Goal: Task Accomplishment & Management: Complete application form

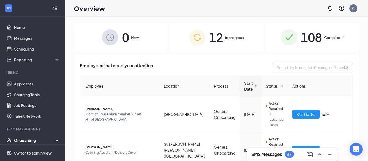
click at [225, 39] on span "In progress" at bounding box center [234, 37] width 19 height 5
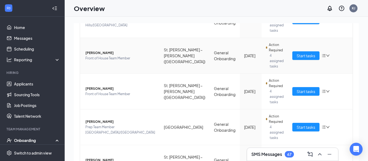
scroll to position [167, 0]
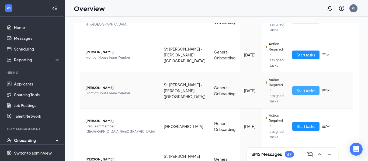
click at [306, 88] on span "Start tasks" at bounding box center [306, 91] width 19 height 6
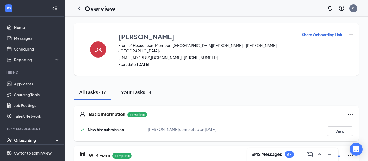
click at [148, 89] on div "Your Tasks · 4" at bounding box center [136, 92] width 31 height 7
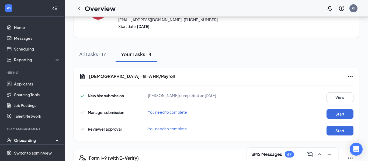
scroll to position [41, 0]
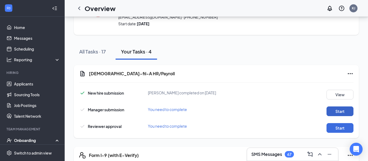
click at [333, 107] on button "Start" at bounding box center [339, 112] width 27 height 10
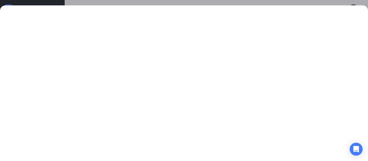
scroll to position [77, 0]
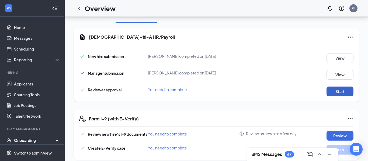
click at [336, 87] on button "Start" at bounding box center [339, 92] width 27 height 10
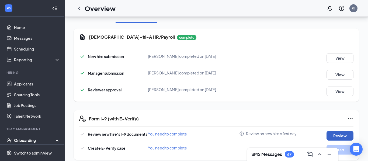
click at [333, 131] on button "Review" at bounding box center [339, 136] width 27 height 10
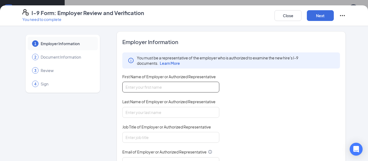
click at [212, 87] on input "First Name of Employer or Authorized Representative" at bounding box center [170, 87] width 97 height 11
type input "Kayla"
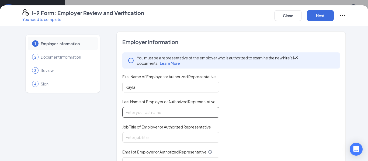
type input "[PERSON_NAME]"
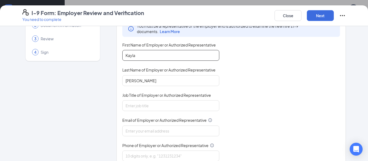
scroll to position [40, 0]
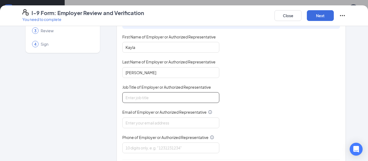
click at [208, 99] on input "Job Title of Employer or Authorized Representative" at bounding box center [170, 97] width 97 height 11
type input "Director"
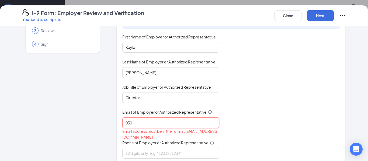
type input "[EMAIL_ADDRESS][DEMOGRAPHIC_DATA][DOMAIN_NAME]"
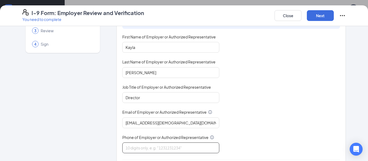
click at [171, 149] on input "Phone of Employer or Authorized Representative" at bounding box center [170, 148] width 97 height 11
type input "3148229500"
click at [261, 111] on div "You must be a representative of the employer who is authorized to examine the n…" at bounding box center [231, 83] width 218 height 141
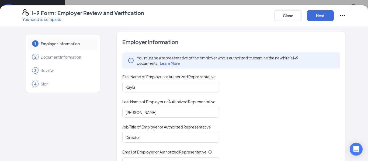
scroll to position [0, 0]
click at [325, 17] on button "Next" at bounding box center [320, 15] width 27 height 11
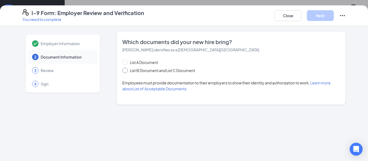
click at [126, 70] on input "List B Document and List C Document" at bounding box center [124, 70] width 4 height 4
radio input "true"
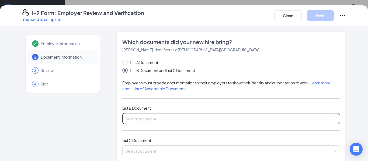
click at [252, 118] on input "search" at bounding box center [229, 118] width 207 height 8
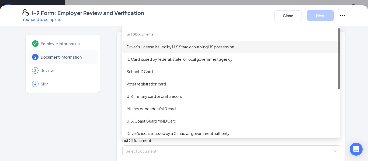
click at [192, 47] on div "Driver’s License issued by U.S State or outlying US possession" at bounding box center [231, 47] width 209 height 6
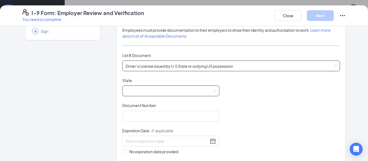
scroll to position [54, 0]
click at [182, 92] on span at bounding box center [171, 90] width 91 height 10
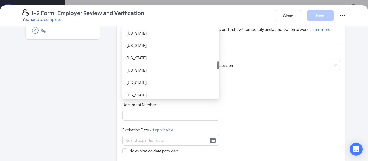
scroll to position [286, 0]
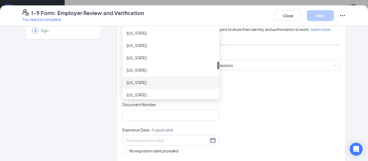
click at [157, 81] on div "[US_STATE]" at bounding box center [171, 83] width 88 height 6
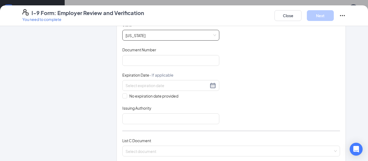
scroll to position [109, 0]
click at [168, 57] on input "Document Number" at bounding box center [170, 59] width 97 height 11
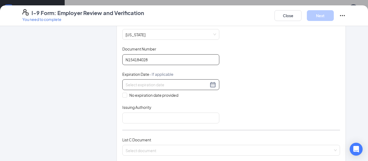
type input "N154184028"
click at [215, 86] on div at bounding box center [171, 85] width 91 height 6
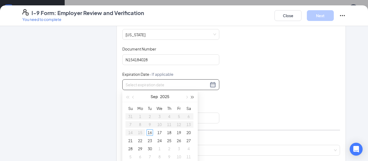
click at [191, 98] on span "button" at bounding box center [192, 97] width 3 height 3
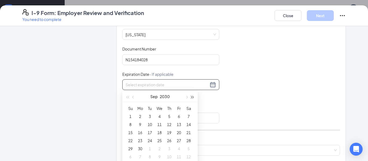
click at [191, 98] on span "button" at bounding box center [192, 97] width 3 height 3
click at [132, 98] on button "button" at bounding box center [133, 96] width 6 height 11
type input "[DATE]"
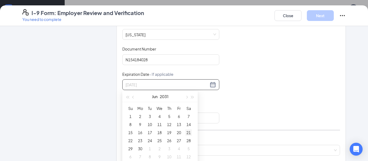
click at [186, 133] on div "21" at bounding box center [188, 133] width 6 height 6
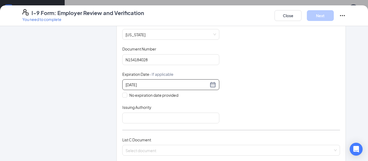
click at [263, 119] on div "Document Title Driver’s License issued by U.S State or outlying US possession S…" at bounding box center [231, 72] width 218 height 102
click at [159, 117] on input "Issuing Authority" at bounding box center [170, 118] width 97 height 11
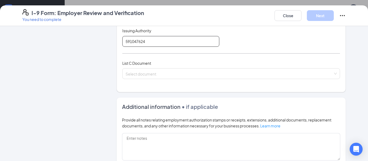
scroll to position [179, 0]
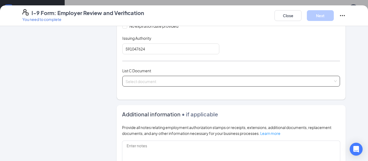
click at [197, 84] on input "search" at bounding box center [229, 80] width 207 height 8
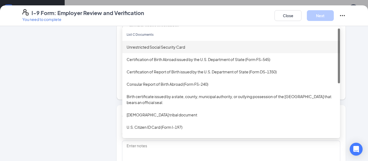
click at [190, 49] on div "Unrestricted Social Security Card" at bounding box center [231, 47] width 209 height 6
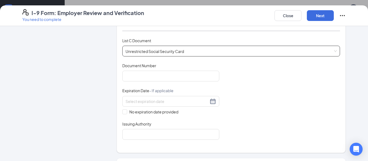
scroll to position [219, 0]
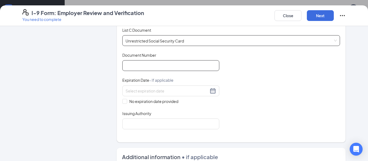
click at [189, 67] on input "Document Number" at bounding box center [170, 65] width 97 height 11
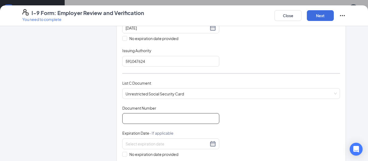
scroll to position [172, 0]
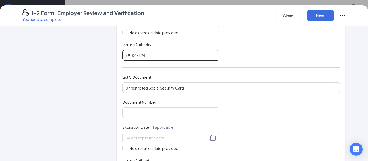
click at [159, 59] on input "591047624" at bounding box center [170, 55] width 97 height 11
type input "[US_STATE]"
click at [151, 113] on input "Document Number" at bounding box center [170, 112] width 97 height 11
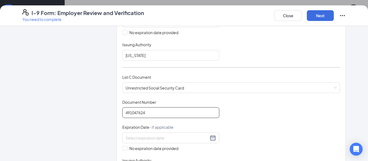
type input "491047624"
click at [253, 125] on div "Document Title Unrestricted Social Security Card Document Number 491047624 Expi…" at bounding box center [231, 138] width 218 height 77
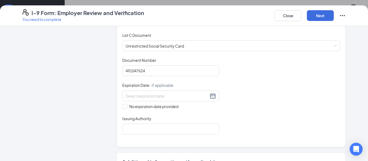
scroll to position [215, 0]
click at [126, 108] on label "No expiration date provided" at bounding box center [170, 106] width 97 height 6
click at [126, 107] on input "No expiration date provided" at bounding box center [124, 106] width 4 height 4
checkbox input "true"
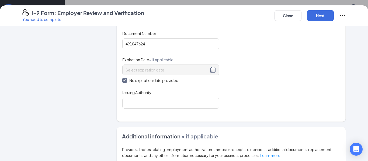
scroll to position [246, 0]
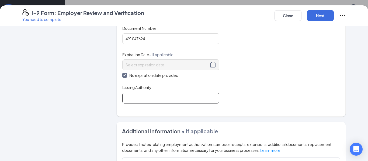
click at [168, 96] on input "Issuing Authority" at bounding box center [170, 98] width 97 height 11
type input "SSN Administration"
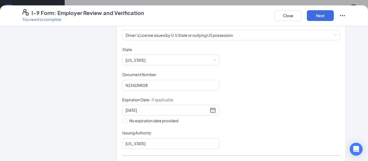
scroll to position [342, 0]
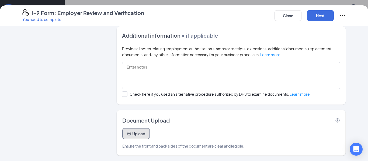
click at [131, 131] on button "Upload" at bounding box center [135, 133] width 27 height 11
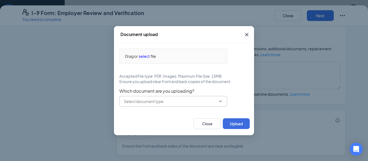
click at [171, 102] on input "text" at bounding box center [170, 102] width 92 height 6
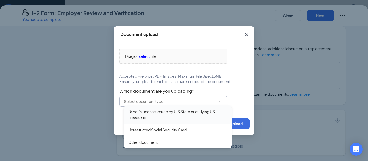
click at [174, 118] on div "Driver’s License issued by U.S State or outlying US possession" at bounding box center [177, 115] width 99 height 12
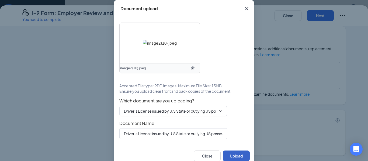
click at [230, 154] on button "Upload" at bounding box center [236, 156] width 27 height 11
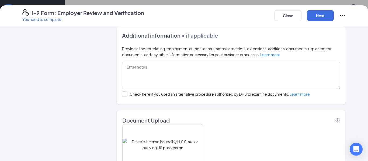
scroll to position [393, 0]
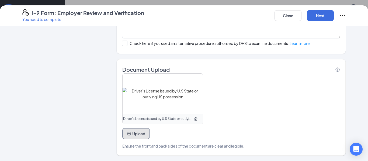
click at [131, 132] on icon "PlusCircle" at bounding box center [129, 134] width 4 height 4
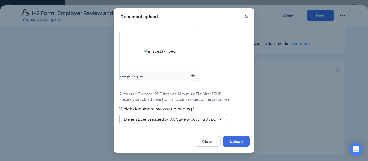
click at [189, 122] on span "Driver’s License issued by U.S State or outlying US possession Driver’s License…" at bounding box center [173, 119] width 108 height 11
click at [195, 121] on input "Driver’s License issued by U.S State or outlying US possession" at bounding box center [170, 119] width 92 height 6
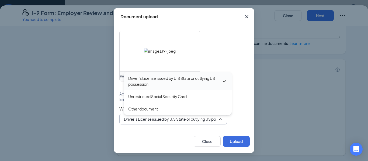
click at [189, 78] on div "Driver’s License issued by U.S State or outlying US possession" at bounding box center [175, 81] width 94 height 12
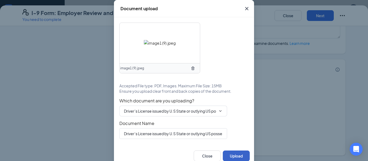
click at [231, 158] on button "Upload" at bounding box center [236, 156] width 27 height 11
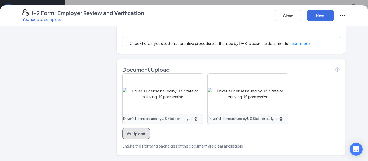
click at [141, 131] on button "Upload" at bounding box center [135, 133] width 27 height 11
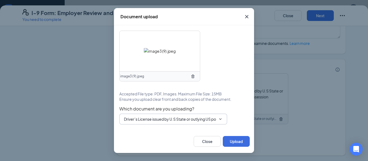
click at [177, 117] on input "Driver’s License issued by U.S State or outlying US possession" at bounding box center [170, 119] width 92 height 6
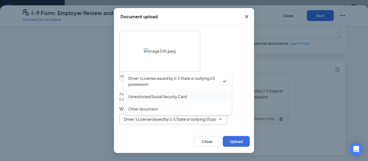
click at [171, 95] on div "Unrestricted Social Security Card" at bounding box center [157, 97] width 58 height 6
type input "Unrestricted Social Security Card"
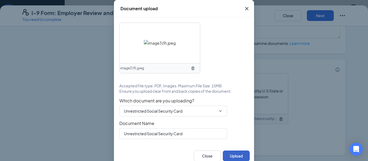
click at [230, 156] on button "Upload" at bounding box center [236, 156] width 27 height 11
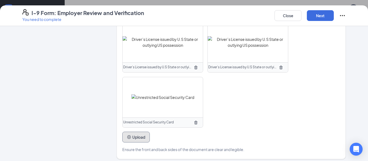
scroll to position [448, 0]
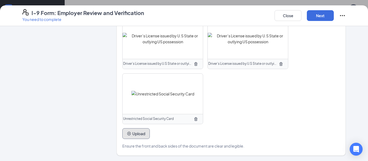
click at [124, 132] on button "Upload" at bounding box center [135, 133] width 27 height 11
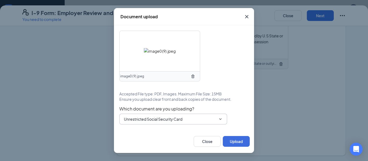
click at [168, 123] on span "Unrestricted Social Security Card Driver’s License issued by U.S State or outly…" at bounding box center [173, 119] width 108 height 11
click at [170, 120] on input "Unrestricted Social Security Card" at bounding box center [170, 119] width 92 height 6
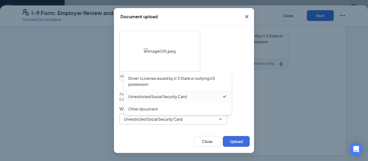
click at [173, 97] on div "Unrestricted Social Security Card" at bounding box center [157, 97] width 58 height 6
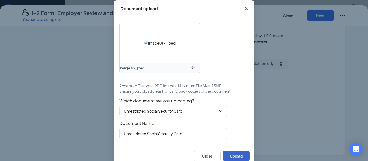
click at [238, 157] on button "Upload" at bounding box center [236, 156] width 27 height 11
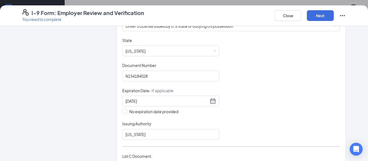
scroll to position [23, 0]
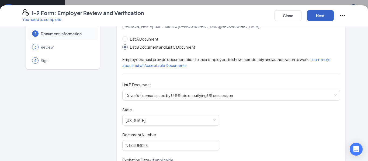
click at [321, 19] on button "Next" at bounding box center [320, 15] width 27 height 11
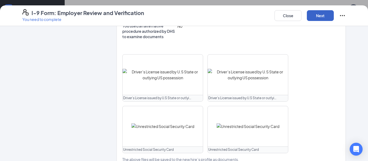
scroll to position [283, 0]
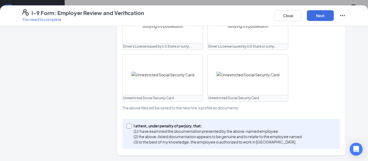
click at [130, 127] on span at bounding box center [129, 126] width 5 height 5
click at [130, 127] on input "I attest, under penalty of [PERSON_NAME], that: (1) I have examined the documen…" at bounding box center [129, 126] width 4 height 4
checkbox input "true"
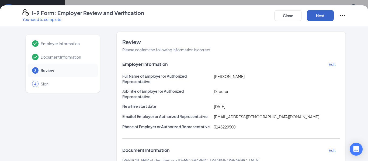
click at [314, 16] on button "Next" at bounding box center [320, 15] width 27 height 11
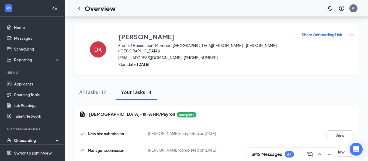
scroll to position [77, 0]
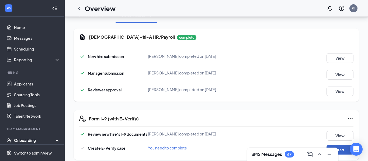
click at [343, 145] on button "Start" at bounding box center [339, 150] width 27 height 10
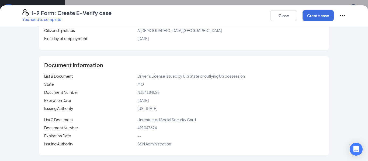
scroll to position [0, 0]
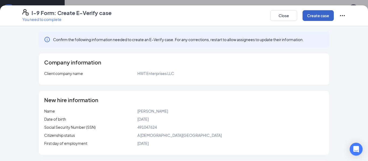
click at [319, 15] on button "Create case" at bounding box center [317, 15] width 31 height 11
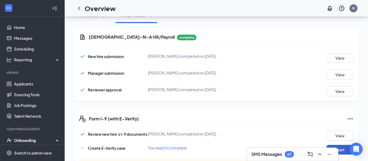
scroll to position [109, 0]
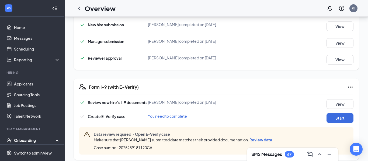
click at [262, 138] on span "Review data" at bounding box center [260, 140] width 23 height 5
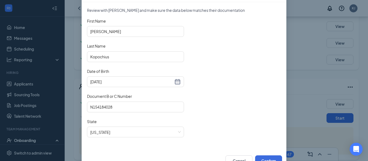
scroll to position [42, 0]
click at [120, 105] on input "N154184028" at bounding box center [135, 107] width 97 height 11
type input "N154184026"
click at [201, 126] on div "First Name [PERSON_NAME] Name [PERSON_NAME] Date of Birth [DEMOGRAPHIC_DATA] Do…" at bounding box center [184, 81] width 194 height 126
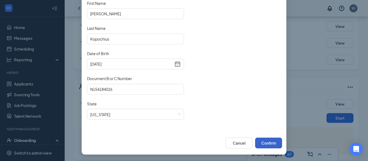
click at [266, 144] on button "Confirm" at bounding box center [268, 143] width 27 height 11
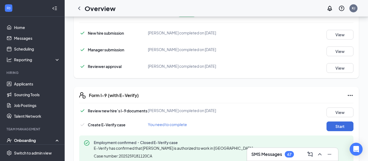
scroll to position [0, 0]
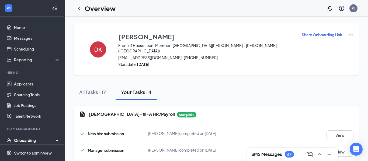
click at [348, 35] on img at bounding box center [351, 35] width 6 height 6
click at [341, 44] on span "View details" at bounding box center [344, 45] width 21 height 6
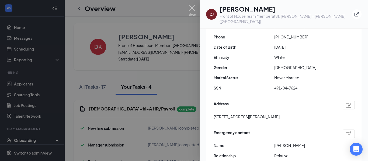
scroll to position [120, 0]
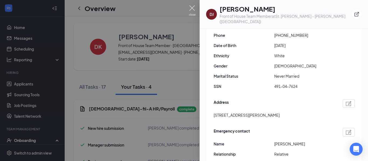
click at [191, 6] on img at bounding box center [192, 10] width 7 height 11
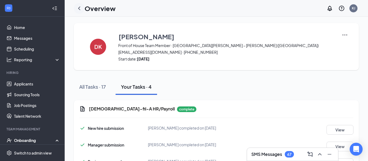
click at [78, 7] on icon "ChevronLeft" at bounding box center [79, 8] width 6 height 6
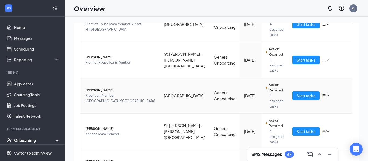
scroll to position [163, 0]
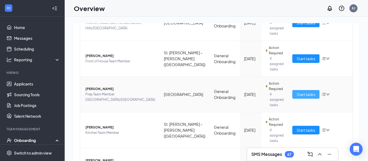
click at [292, 90] on button "Start tasks" at bounding box center [305, 94] width 27 height 9
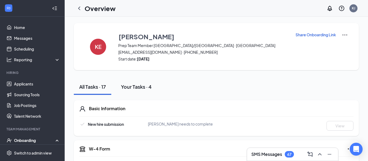
click at [146, 86] on div "Your Tasks · 4" at bounding box center [136, 87] width 31 height 7
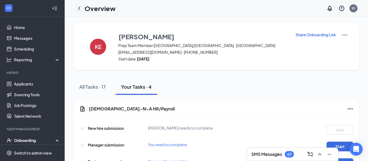
click at [82, 7] on icon "ChevronLeft" at bounding box center [79, 8] width 6 height 6
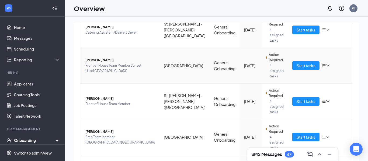
scroll to position [121, 0]
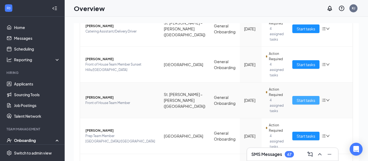
click at [308, 98] on span "Start tasks" at bounding box center [306, 101] width 19 height 6
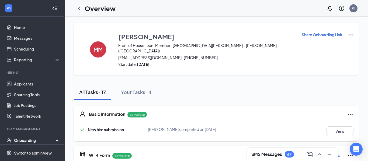
click at [166, 111] on div "Basic Information complete" at bounding box center [221, 114] width 265 height 6
click at [146, 89] on div "Your Tasks · 4" at bounding box center [136, 92] width 31 height 7
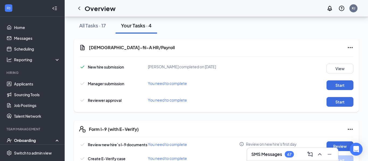
scroll to position [75, 0]
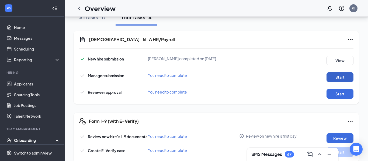
click at [335, 72] on button "Start" at bounding box center [339, 77] width 27 height 10
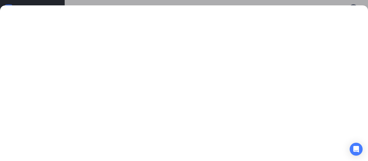
scroll to position [77, 0]
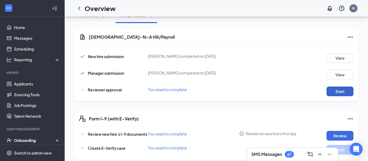
click at [333, 87] on button "Start" at bounding box center [339, 92] width 27 height 10
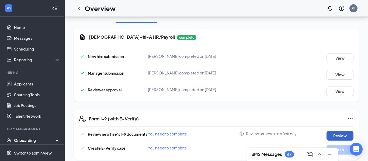
click at [336, 133] on button "Review" at bounding box center [339, 136] width 27 height 10
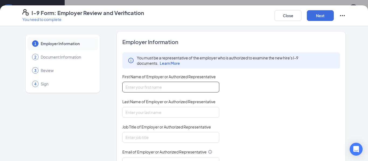
click at [203, 89] on input "First Name of Employer or Authorized Representative" at bounding box center [170, 87] width 97 height 11
type input "Kayla"
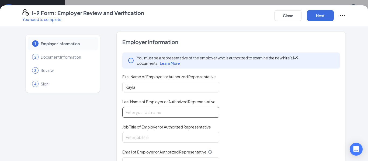
type input "[PERSON_NAME]"
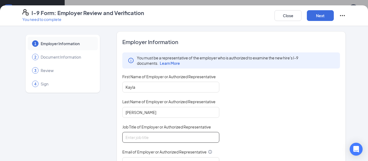
click at [167, 140] on input "Job Title of Employer or Authorized Representative" at bounding box center [170, 137] width 97 height 11
type input "Director"
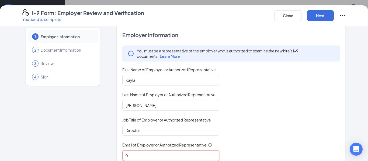
click at [151, 156] on input "0" at bounding box center [170, 156] width 97 height 11
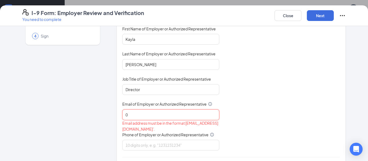
scroll to position [64, 0]
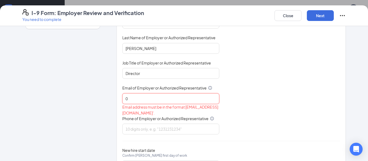
type input "[EMAIL_ADDRESS][DEMOGRAPHIC_DATA][DOMAIN_NAME]"
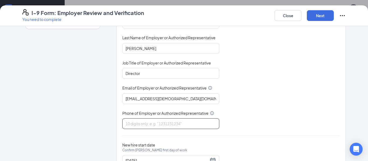
click at [156, 123] on input "Phone of Employer or Authorized Representative" at bounding box center [170, 124] width 97 height 11
type input "3148229500"
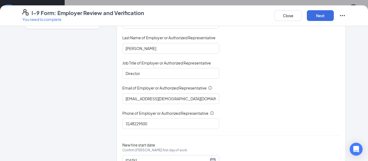
click at [252, 107] on div "You must be a representative of the employer who is authorized to examine the n…" at bounding box center [231, 58] width 218 height 141
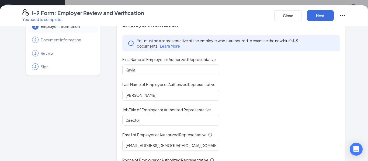
scroll to position [0, 0]
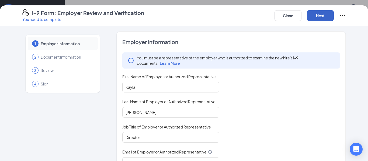
click at [323, 17] on button "Next" at bounding box center [320, 15] width 27 height 11
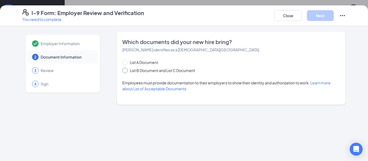
click at [156, 71] on span "List B Document and List C Document" at bounding box center [162, 71] width 69 height 6
click at [126, 71] on input "List B Document and List C Document" at bounding box center [124, 70] width 4 height 4
radio input "true"
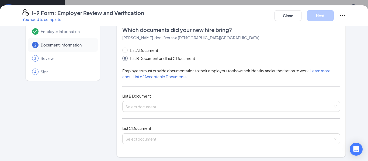
scroll to position [13, 0]
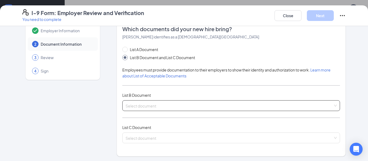
click at [160, 105] on input "search" at bounding box center [229, 105] width 207 height 8
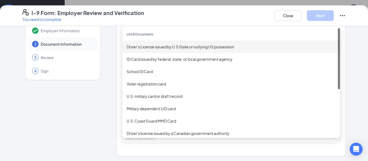
click at [177, 45] on div "Driver’s License issued by U.S State or outlying US possession" at bounding box center [231, 47] width 209 height 6
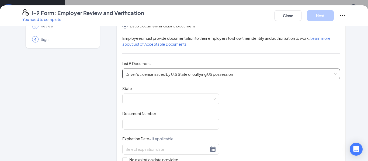
scroll to position [53, 0]
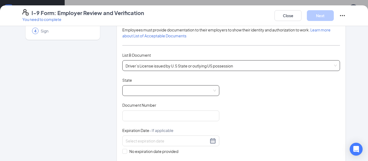
click at [162, 91] on span at bounding box center [171, 91] width 91 height 10
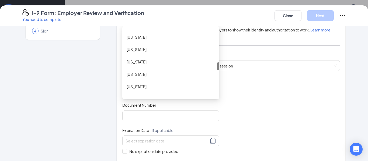
scroll to position [297, 0]
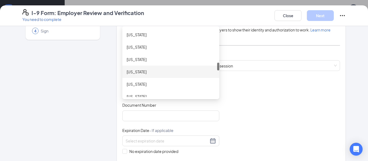
click at [162, 71] on div "[US_STATE]" at bounding box center [171, 72] width 88 height 6
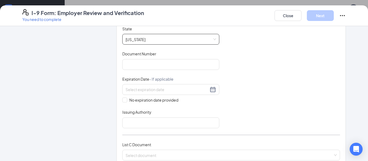
scroll to position [107, 0]
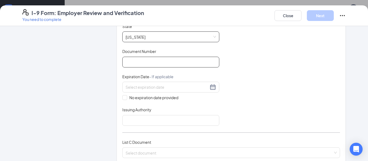
click at [163, 62] on input "Document Number" at bounding box center [170, 62] width 97 height 11
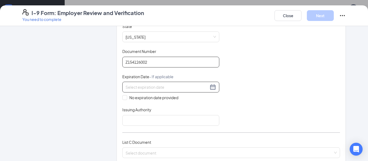
type input "Z154126002"
click at [213, 87] on div at bounding box center [171, 87] width 91 height 6
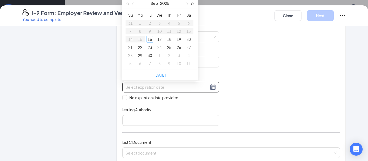
click at [190, 6] on button "button" at bounding box center [193, 3] width 6 height 11
type input "[DATE]"
click at [134, 6] on button "button" at bounding box center [133, 3] width 6 height 11
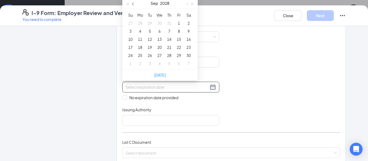
click at [134, 6] on button "button" at bounding box center [133, 3] width 6 height 11
type input "[DATE]"
click at [150, 23] on div "2" at bounding box center [150, 23] width 6 height 6
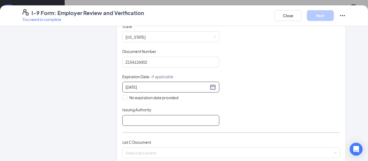
click at [205, 117] on input "Issuing Authority" at bounding box center [170, 120] width 97 height 11
type input "[US_STATE]"
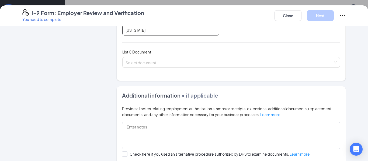
scroll to position [199, 0]
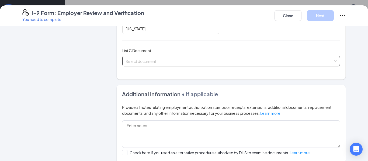
click at [172, 64] on input "search" at bounding box center [229, 60] width 207 height 8
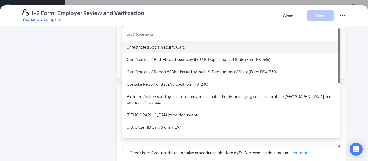
click at [177, 52] on div "Unrestricted Social Security Card" at bounding box center [231, 47] width 218 height 12
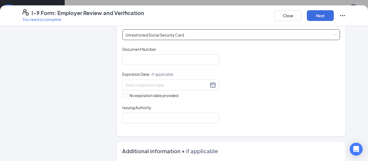
scroll to position [225, 0]
click at [172, 57] on input "Document Number" at bounding box center [170, 59] width 97 height 11
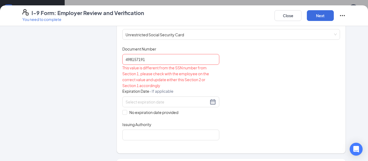
click at [219, 85] on div "This value is different from the SSN number from Section 1, please check with t…" at bounding box center [170, 77] width 97 height 24
click at [134, 60] on input "498157191" at bounding box center [170, 59] width 97 height 11
type input "498757191"
click at [166, 78] on div "This value is different from the SSN number from Section 1, please check with t…" at bounding box center [170, 77] width 97 height 24
click at [161, 61] on input "498757191" at bounding box center [170, 59] width 97 height 11
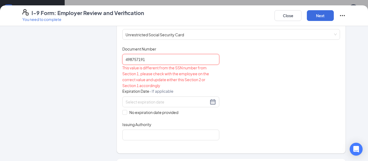
click at [161, 61] on input "498757191" at bounding box center [170, 59] width 97 height 11
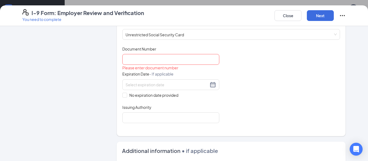
click at [279, 77] on div "Document Title Unrestricted Social Security Card Document Number Please enter d…" at bounding box center [231, 84] width 218 height 77
click at [158, 64] on input "Document Number" at bounding box center [170, 59] width 97 height 11
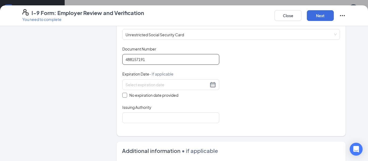
type input "488157191"
click at [123, 98] on label "No expiration date provided" at bounding box center [170, 95] width 97 height 6
click at [123, 97] on input "No expiration date provided" at bounding box center [124, 95] width 4 height 4
checkbox input "true"
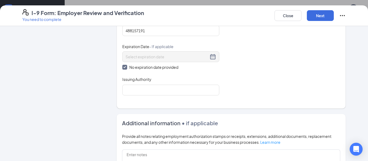
scroll to position [258, 0]
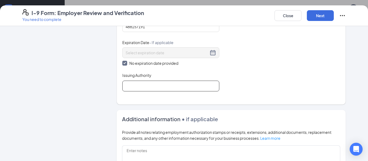
click at [159, 85] on input "Issuing Authority" at bounding box center [170, 86] width 97 height 11
type input "SSN Administration"
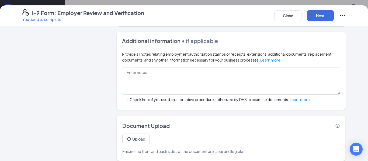
scroll to position [342, 0]
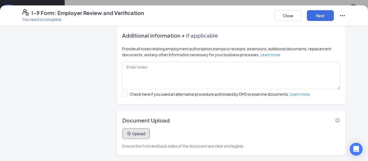
click at [127, 132] on icon "PlusCircle" at bounding box center [129, 134] width 4 height 4
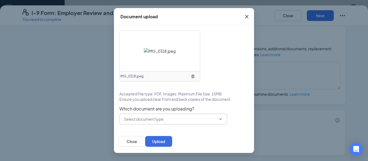
click at [153, 118] on input "text" at bounding box center [170, 119] width 92 height 6
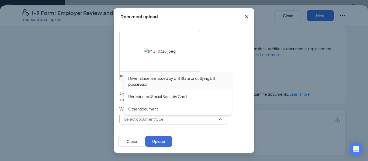
click at [173, 80] on div "Driver’s License issued by U.S State or outlying US possession" at bounding box center [177, 81] width 99 height 12
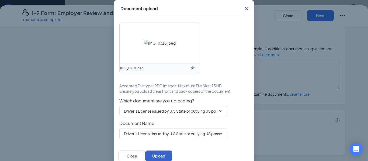
click at [172, 155] on button "Upload" at bounding box center [158, 156] width 27 height 11
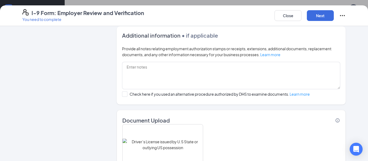
scroll to position [393, 0]
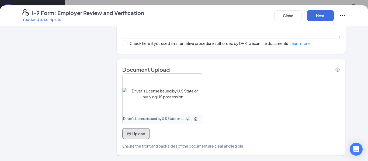
click at [142, 131] on button "Upload" at bounding box center [135, 133] width 27 height 11
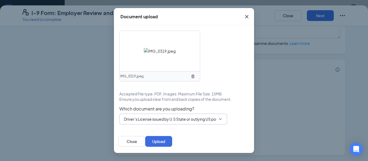
click at [159, 119] on input "Driver’s License issued by U.S State or outlying US possession" at bounding box center [170, 119] width 92 height 6
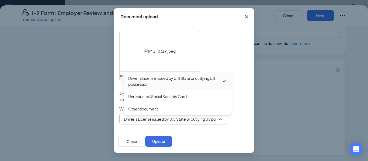
click at [173, 84] on div "Driver’s License issued by U.S State or outlying US possession" at bounding box center [175, 81] width 94 height 12
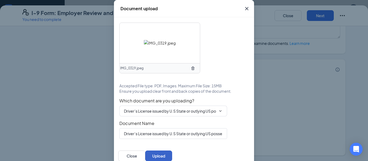
click at [172, 158] on button "Upload" at bounding box center [158, 156] width 27 height 11
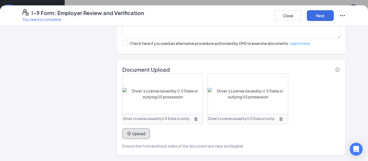
click at [143, 135] on button "Upload" at bounding box center [135, 133] width 27 height 11
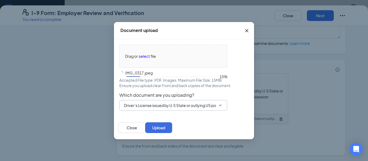
click at [179, 107] on input "Driver’s License issued by U.S State or outlying US possession" at bounding box center [170, 106] width 92 height 6
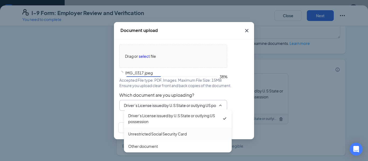
click at [165, 132] on div "Unrestricted Social Security Card" at bounding box center [157, 134] width 58 height 6
type input "Unrestricted Social Security Card"
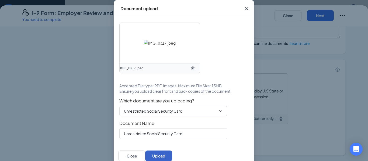
click at [172, 153] on button "Upload" at bounding box center [158, 156] width 27 height 11
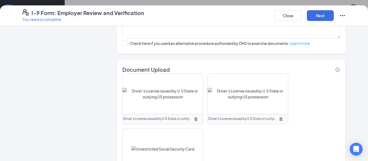
scroll to position [448, 0]
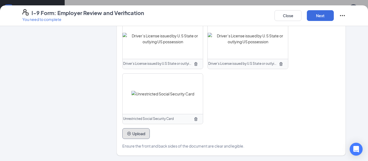
click at [134, 136] on button "Upload" at bounding box center [135, 133] width 27 height 11
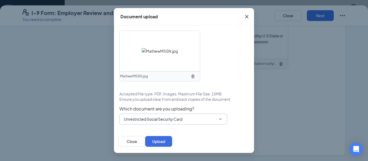
click at [167, 118] on input "Unrestricted Social Security Card" at bounding box center [170, 119] width 92 height 6
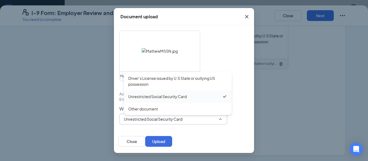
click at [172, 100] on div "Unrestricted Social Security Card" at bounding box center [178, 97] width 108 height 12
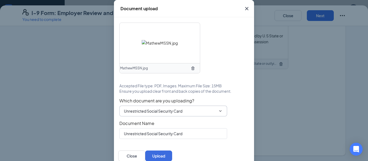
scroll to position [6, 0]
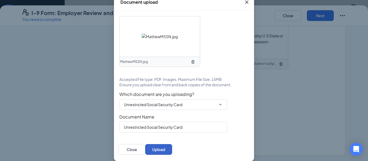
click at [172, 148] on button "Upload" at bounding box center [158, 149] width 27 height 11
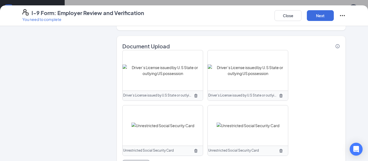
scroll to position [448, 0]
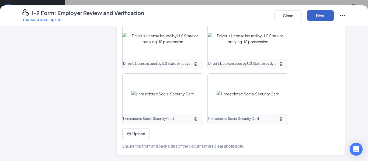
click at [322, 16] on button "Next" at bounding box center [320, 15] width 27 height 11
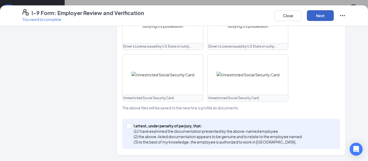
scroll to position [283, 0]
click at [126, 128] on div "I attest, under penalty of [PERSON_NAME], that: (1) I have examined the documen…" at bounding box center [231, 134] width 218 height 30
click at [133, 126] on span "I attest, under penalty of [PERSON_NAME], that: (1) I have examined the documen…" at bounding box center [217, 134] width 172 height 22
click at [130, 126] on input "I attest, under penalty of [PERSON_NAME], that: (1) I have examined the documen…" at bounding box center [129, 126] width 4 height 4
checkbox input "true"
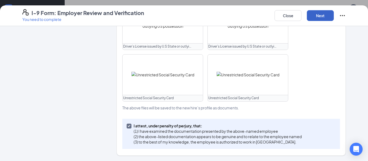
click at [323, 17] on button "Next" at bounding box center [320, 15] width 27 height 11
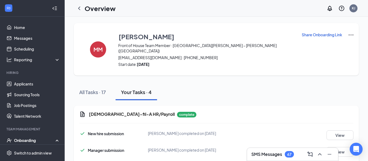
scroll to position [77, 0]
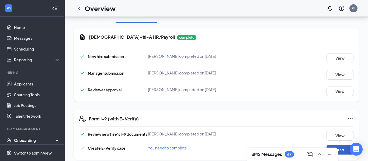
click at [335, 145] on button "Start" at bounding box center [339, 150] width 27 height 10
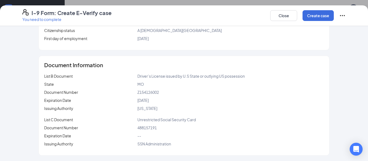
scroll to position [0, 0]
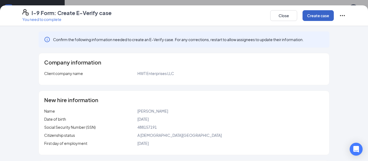
click at [312, 14] on button "Create case" at bounding box center [317, 15] width 31 height 11
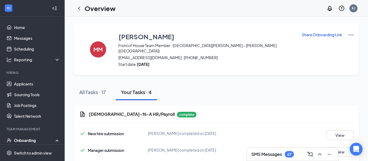
click at [348, 36] on div "MM [PERSON_NAME] Front of House Team Member · [GEOGRAPHIC_DATA][PERSON_NAME] – …" at bounding box center [216, 49] width 285 height 53
click at [348, 36] on img at bounding box center [351, 35] width 6 height 6
click at [342, 44] on span "View details" at bounding box center [344, 45] width 21 height 6
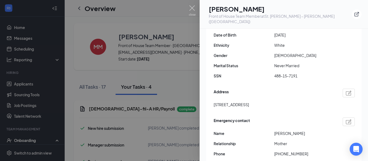
scroll to position [131, 0]
click at [193, 9] on img at bounding box center [192, 10] width 7 height 11
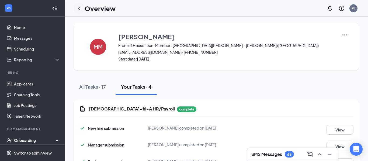
click at [80, 9] on icon "ChevronLeft" at bounding box center [79, 8] width 6 height 6
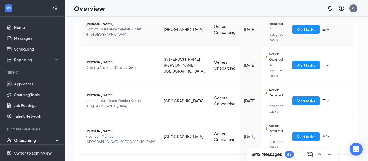
scroll to position [95, 0]
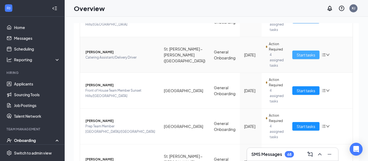
click at [297, 52] on span "Start tasks" at bounding box center [306, 55] width 19 height 6
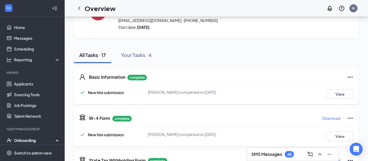
scroll to position [45, 0]
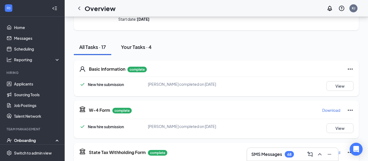
click at [142, 44] on div "Your Tasks · 4" at bounding box center [136, 47] width 31 height 7
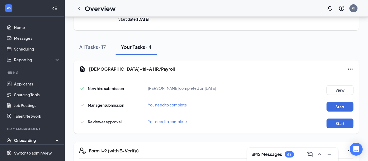
scroll to position [77, 0]
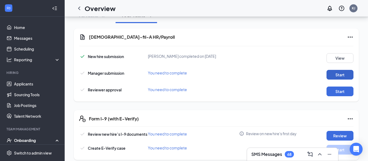
click at [338, 71] on button "Start" at bounding box center [339, 75] width 27 height 10
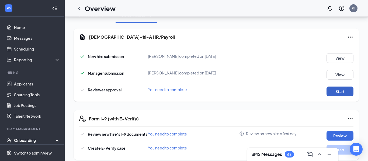
click at [327, 87] on button "Start" at bounding box center [339, 92] width 27 height 10
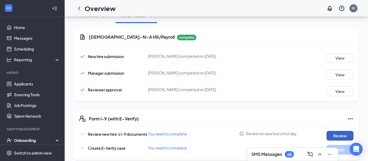
click at [341, 131] on button "Review" at bounding box center [339, 136] width 27 height 10
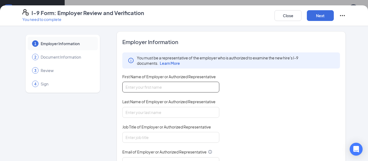
click at [210, 90] on input "First Name of Employer or Authorized Representative" at bounding box center [170, 87] width 97 height 11
type input "Kayla"
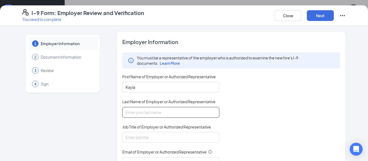
type input "[PERSON_NAME]"
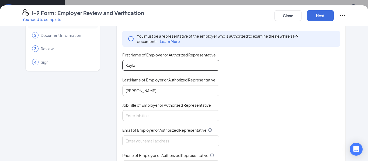
scroll to position [24, 0]
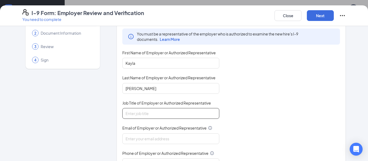
click at [188, 110] on input "Job Title of Employer or Authorized Representative" at bounding box center [170, 113] width 97 height 11
type input "Director"
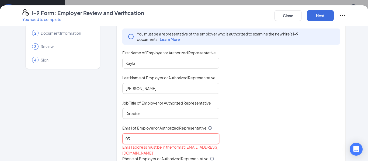
type input "[EMAIL_ADDRESS][DEMOGRAPHIC_DATA][DOMAIN_NAME]"
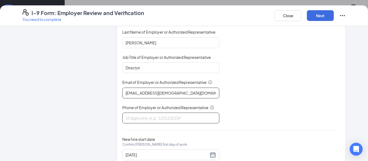
scroll to position [72, 0]
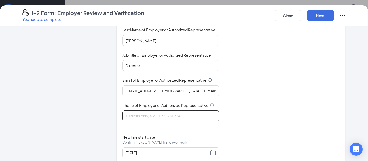
click at [176, 117] on input "Phone of Employer or Authorized Representative" at bounding box center [170, 116] width 97 height 11
type input "3148229500"
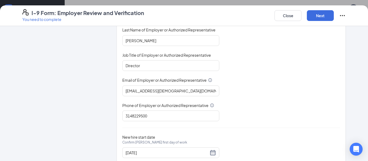
click at [245, 119] on div "You must be a representative of the employer who is authorized to examine the n…" at bounding box center [231, 51] width 218 height 141
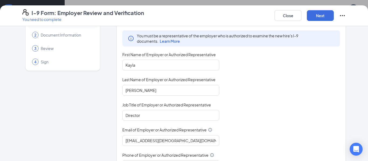
scroll to position [0, 0]
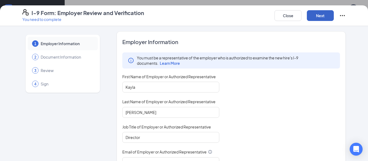
click at [318, 13] on button "Next" at bounding box center [320, 15] width 27 height 11
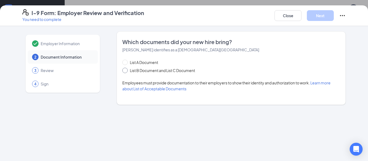
click at [144, 73] on span "List B Document and List C Document" at bounding box center [162, 71] width 69 height 6
click at [126, 72] on input "List B Document and List C Document" at bounding box center [124, 70] width 4 height 4
radio input "true"
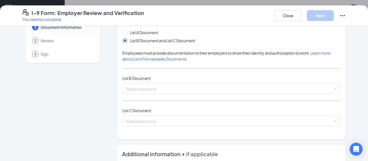
scroll to position [38, 0]
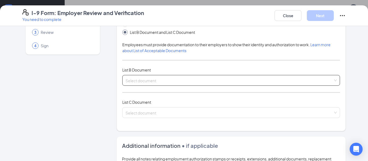
click at [146, 78] on input "search" at bounding box center [229, 79] width 207 height 8
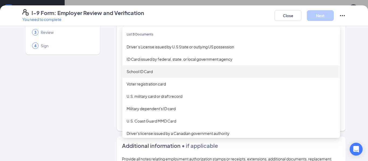
click at [116, 80] on div "Employer Information 2 Document Information 3 Review 4 Sign Which documents did…" at bounding box center [183, 129] width 323 height 273
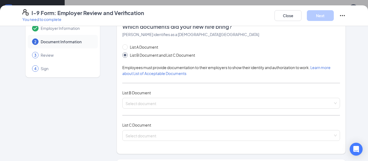
scroll to position [12, 0]
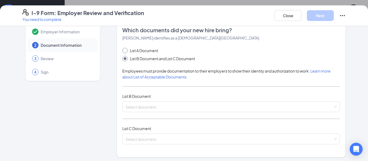
click at [124, 50] on input "List A Document" at bounding box center [124, 50] width 4 height 4
radio input "true"
radio input "false"
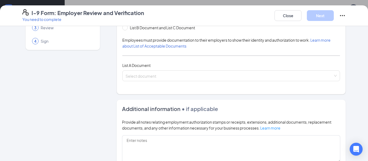
scroll to position [55, 0]
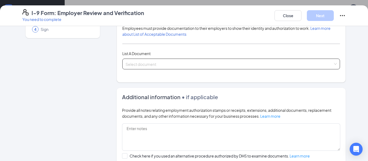
click at [152, 67] on span at bounding box center [229, 64] width 207 height 10
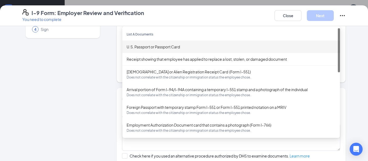
click at [161, 49] on div "U.S. Passport or Passport Card" at bounding box center [231, 47] width 209 height 6
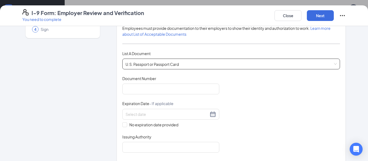
scroll to position [82, 0]
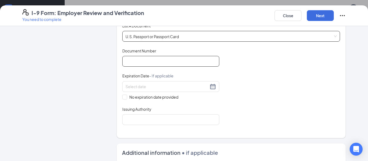
click at [160, 57] on input "Document Number" at bounding box center [170, 61] width 97 height 11
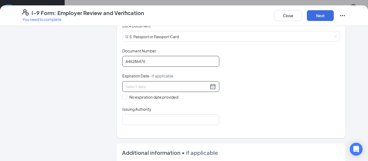
type input "A46286476"
click at [216, 88] on div at bounding box center [171, 87] width 91 height 6
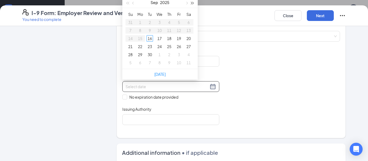
click at [191, 3] on span "button" at bounding box center [192, 3] width 3 height 3
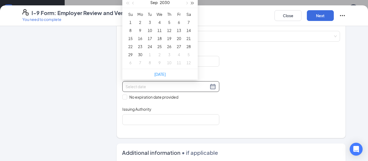
click at [191, 3] on span "button" at bounding box center [192, 3] width 3 height 3
click at [187, 3] on button "button" at bounding box center [186, 2] width 6 height 11
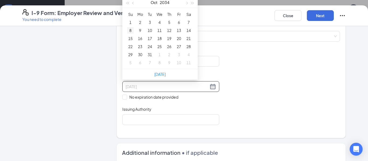
type input "[DATE]"
click at [132, 32] on div "8" at bounding box center [130, 30] width 6 height 6
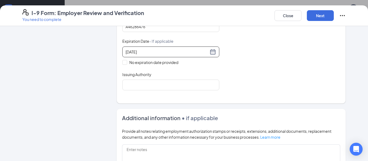
scroll to position [122, 0]
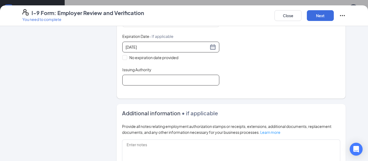
click at [204, 82] on input "Issuing Authority" at bounding box center [170, 80] width 97 height 11
type input "[GEOGRAPHIC_DATA]"
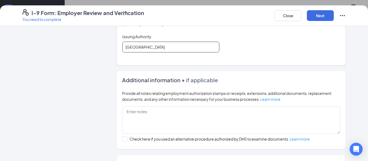
scroll to position [207, 0]
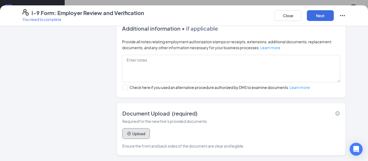
click at [143, 134] on button "Upload" at bounding box center [135, 133] width 27 height 11
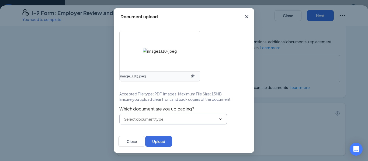
click at [193, 115] on span at bounding box center [173, 119] width 108 height 11
click at [192, 120] on input "text" at bounding box center [170, 119] width 92 height 6
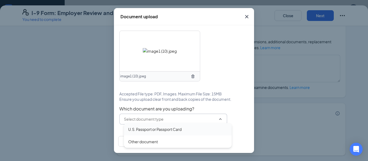
click at [183, 134] on div "U.S. Passport or Passport Card" at bounding box center [178, 129] width 108 height 12
type input "U.S. Passport or Passport Card"
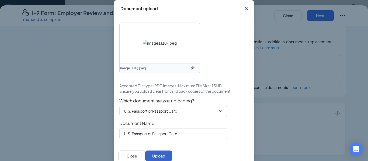
click at [172, 158] on button "Upload" at bounding box center [158, 156] width 27 height 11
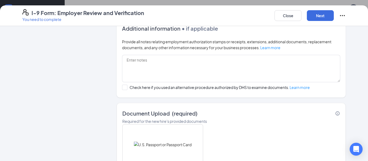
scroll to position [258, 0]
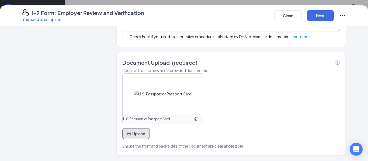
click at [130, 138] on button "Upload" at bounding box center [135, 133] width 27 height 11
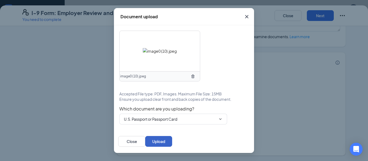
click at [172, 140] on button "Upload" at bounding box center [158, 141] width 27 height 11
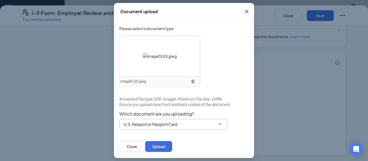
click at [214, 122] on input "U.S. Passport or Passport Card" at bounding box center [170, 124] width 92 height 6
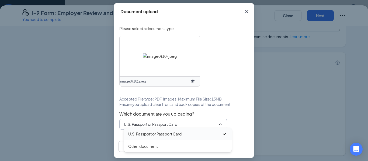
click at [193, 132] on div "U.S. Passport or Passport Card" at bounding box center [175, 134] width 94 height 6
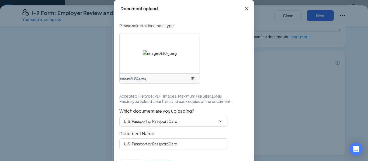
scroll to position [16, 0]
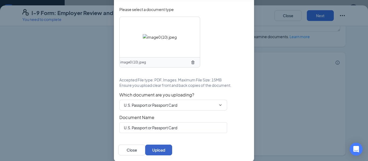
click at [172, 151] on button "Upload" at bounding box center [158, 150] width 27 height 11
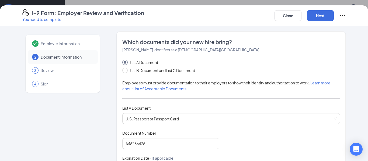
scroll to position [0, 0]
click at [323, 16] on button "Next" at bounding box center [320, 15] width 27 height 11
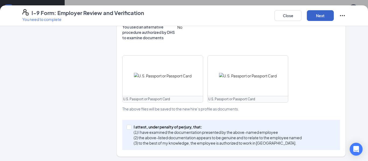
scroll to position [204, 0]
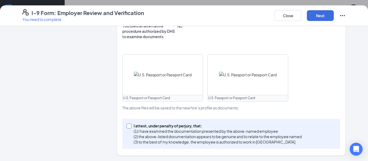
click at [131, 126] on span at bounding box center [129, 126] width 5 height 5
click at [130, 126] on input "I attest, under penalty of [PERSON_NAME], that: (1) I have examined the documen…" at bounding box center [129, 126] width 4 height 4
checkbox input "true"
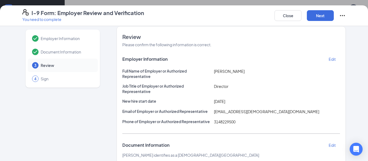
scroll to position [0, 0]
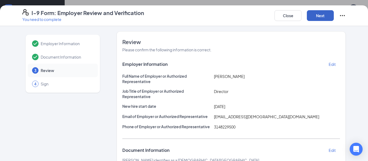
click at [322, 18] on button "Next" at bounding box center [320, 15] width 27 height 11
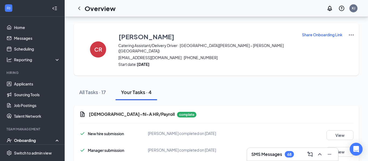
scroll to position [77, 0]
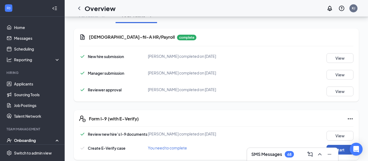
click at [332, 145] on button "Start" at bounding box center [339, 150] width 27 height 10
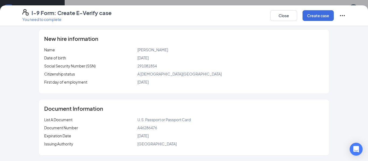
scroll to position [0, 0]
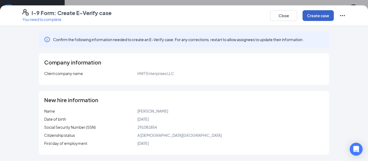
click at [318, 16] on button "Create case" at bounding box center [317, 15] width 31 height 11
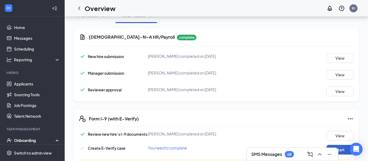
scroll to position [109, 0]
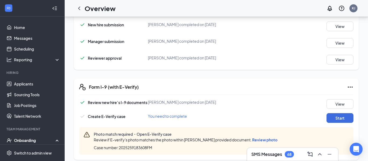
click at [277, 138] on span "Review photo" at bounding box center [264, 140] width 25 height 5
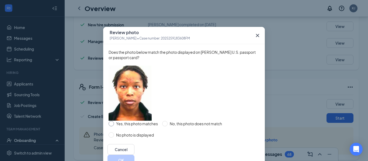
click at [112, 127] on input "Yes, this photo matches" at bounding box center [111, 123] width 5 height 5
radio input "true"
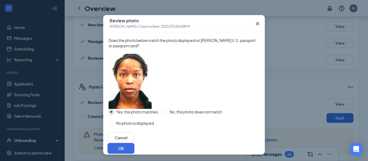
scroll to position [29, 0]
click at [134, 144] on button "OK" at bounding box center [120, 148] width 27 height 11
click at [134, 144] on button "button" at bounding box center [120, 148] width 27 height 11
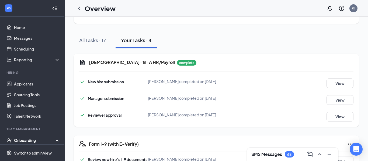
scroll to position [0, 0]
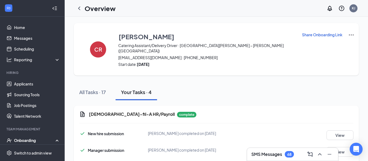
click at [348, 36] on img at bounding box center [351, 35] width 6 height 6
click at [337, 45] on span "View details" at bounding box center [344, 45] width 21 height 6
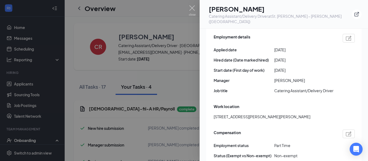
scroll to position [301, 0]
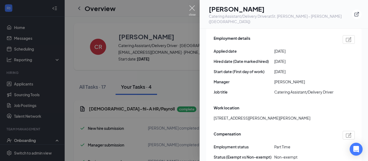
click at [191, 10] on img at bounding box center [192, 10] width 7 height 11
